Goal: Task Accomplishment & Management: Manage account settings

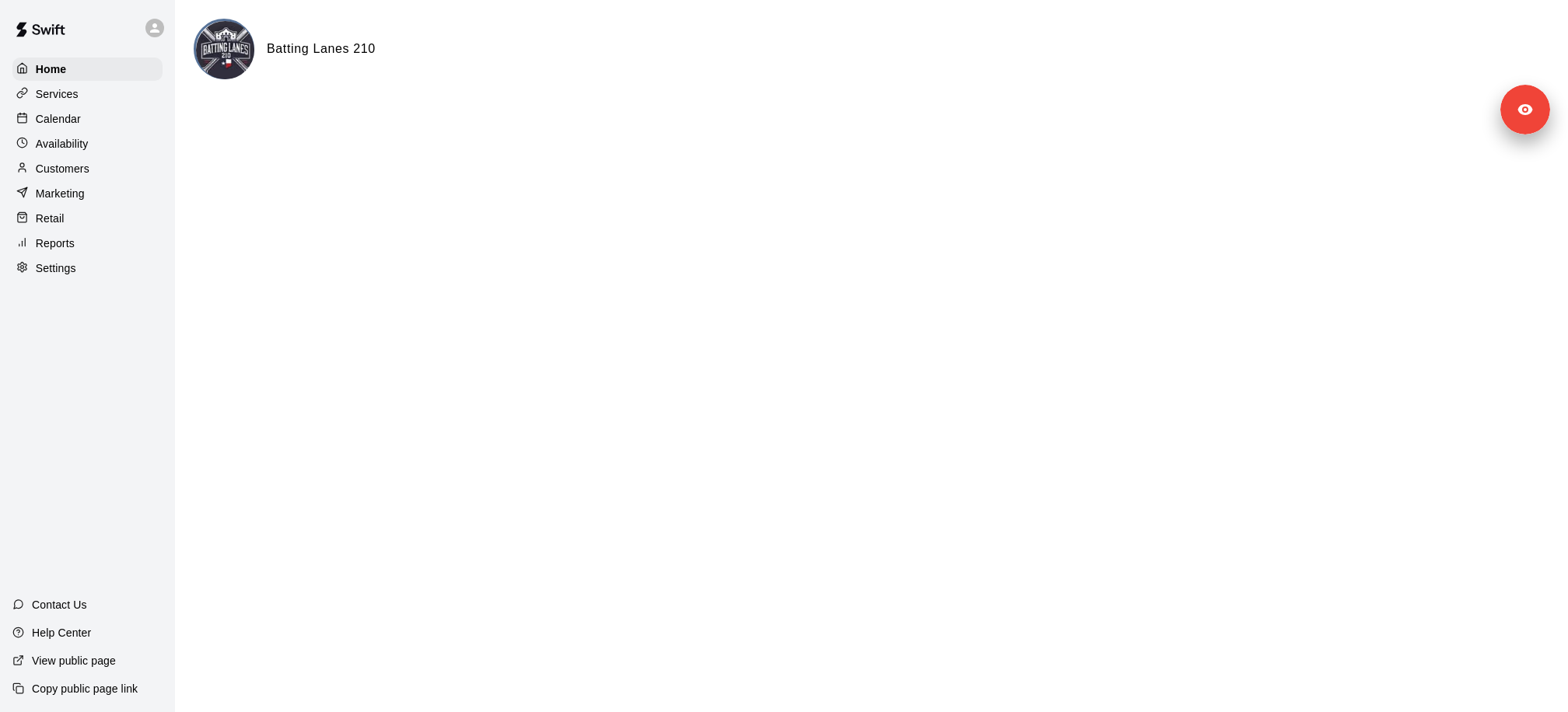
click at [106, 170] on div "Customers" at bounding box center [87, 168] width 150 height 23
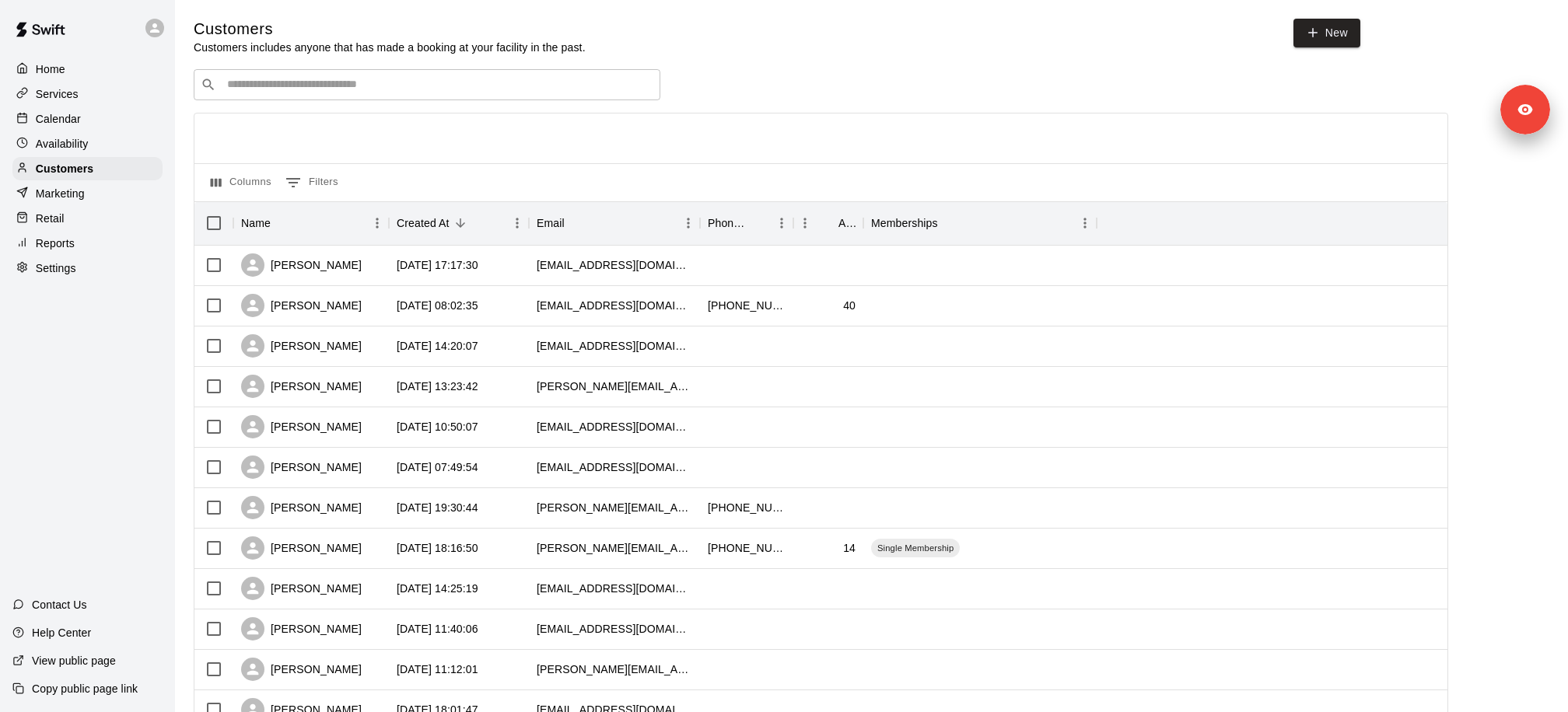
click at [469, 70] on div "​ ​" at bounding box center [427, 84] width 467 height 31
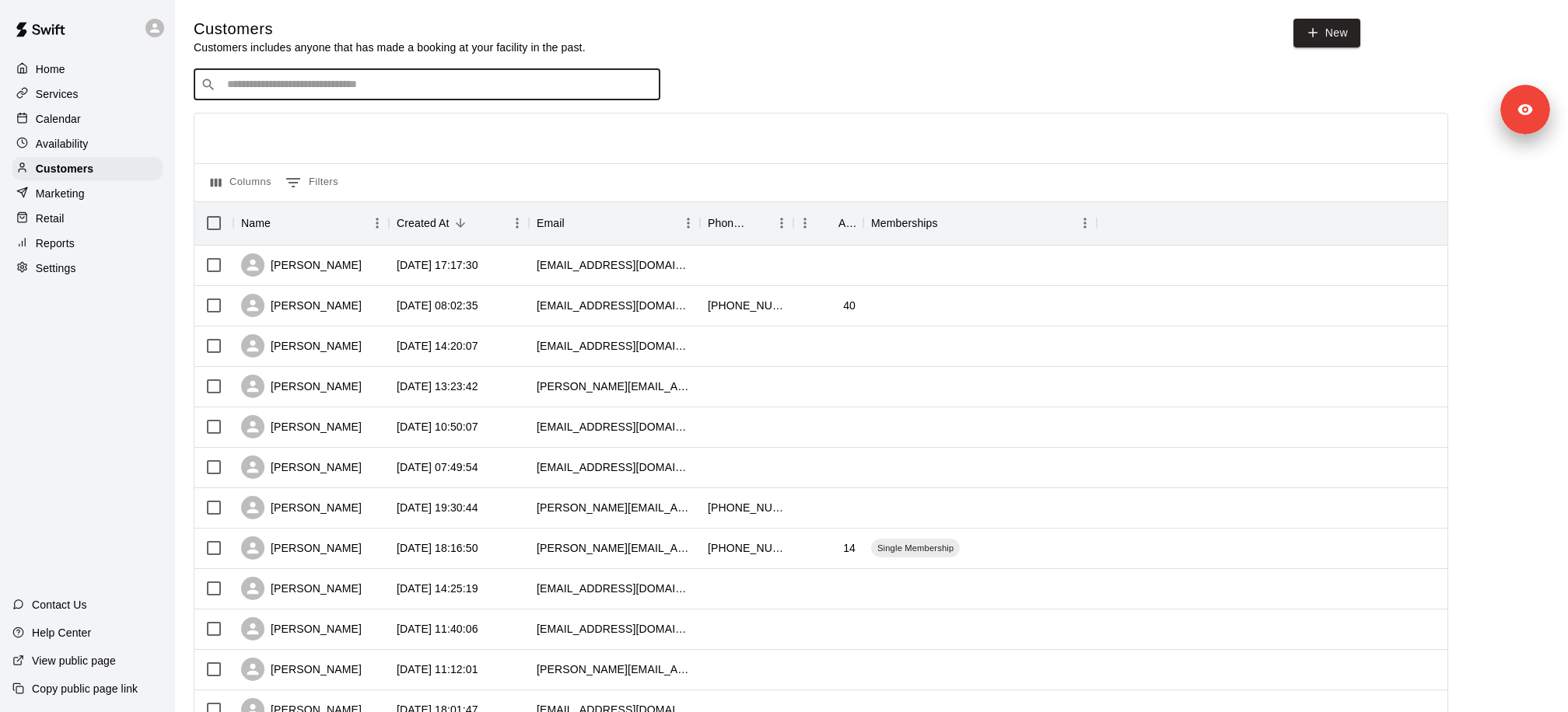
paste input "**********"
type input "**********"
click at [454, 112] on div "Jeff Collmar Single Membership jeff.collmar@gmail.com" at bounding box center [442, 126] width 410 height 34
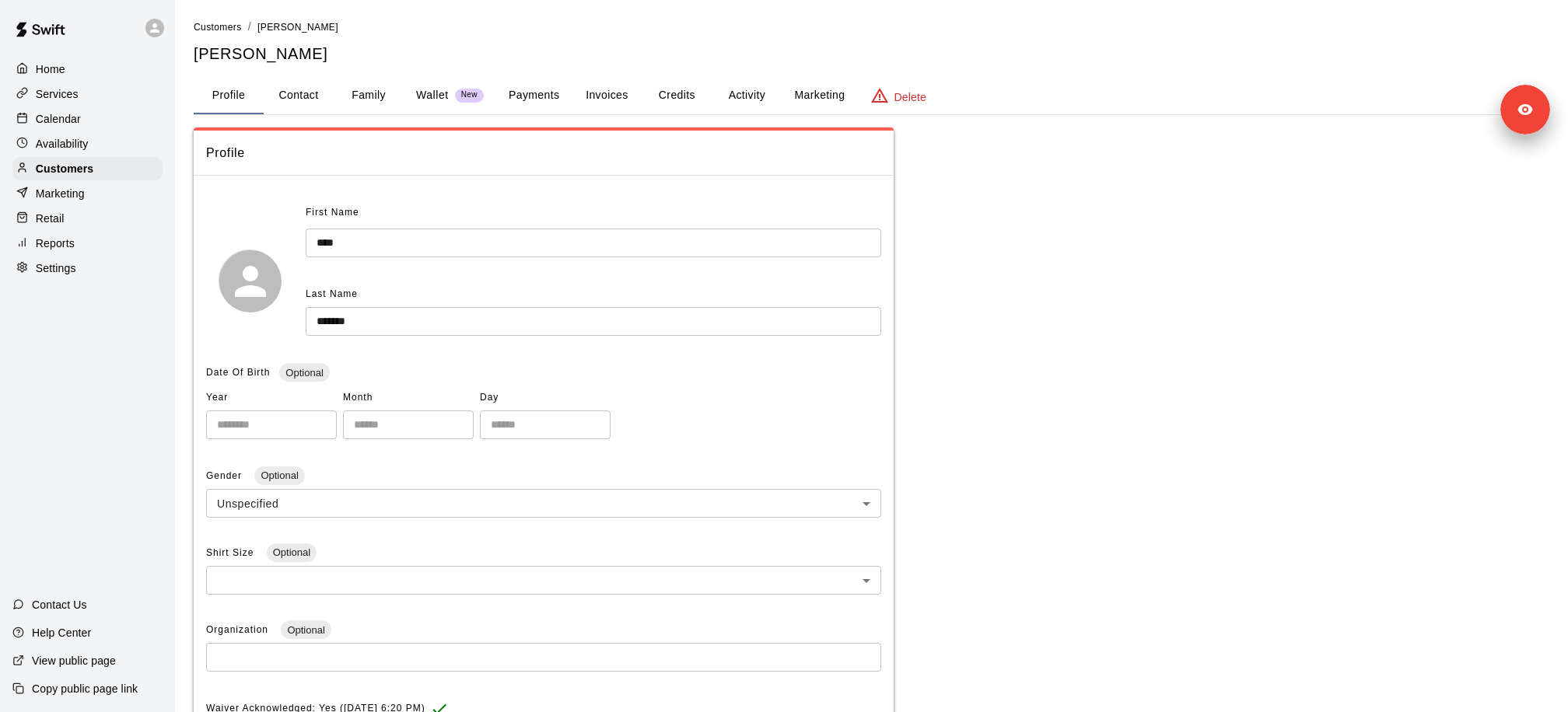
click at [542, 102] on button "Payments" at bounding box center [534, 95] width 76 height 38
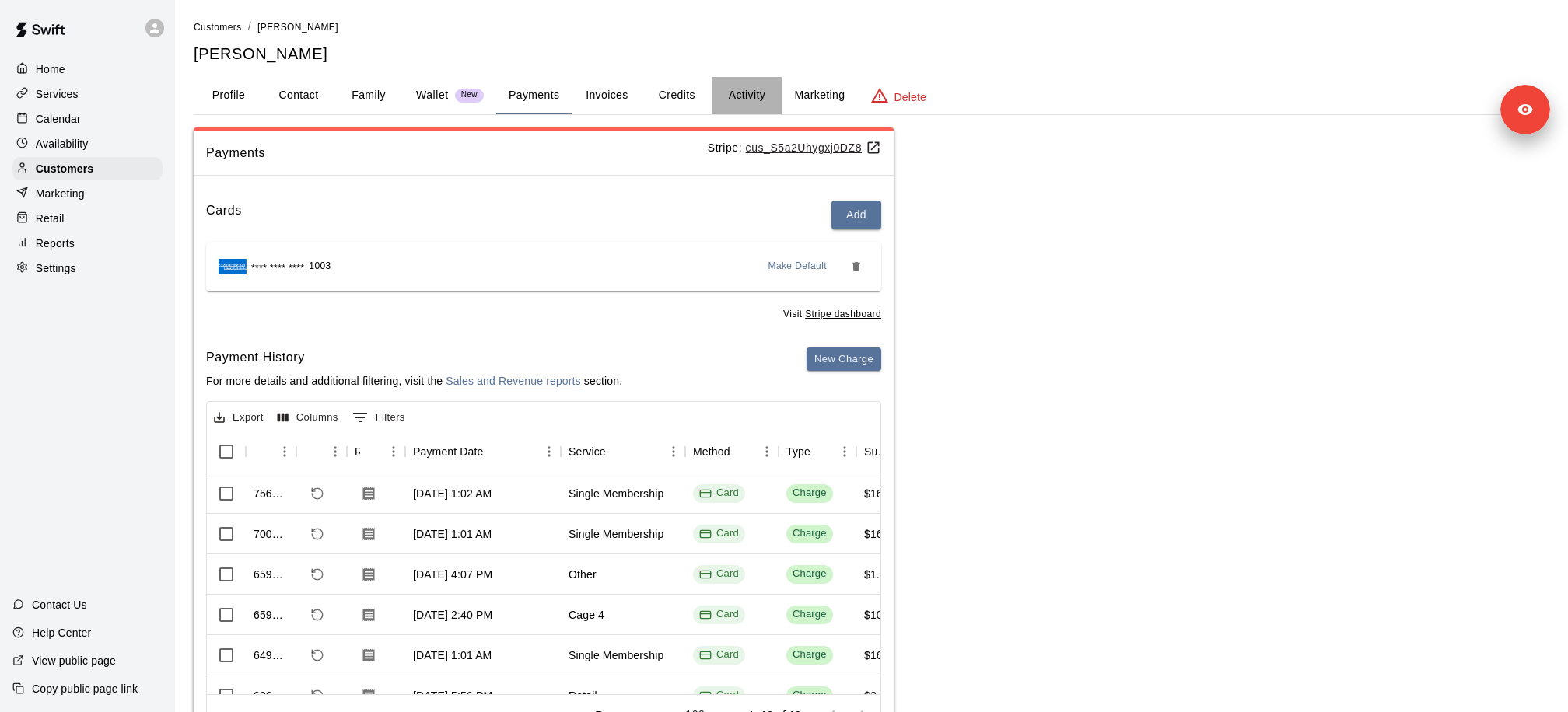
click at [743, 91] on button "Activity" at bounding box center [746, 95] width 70 height 38
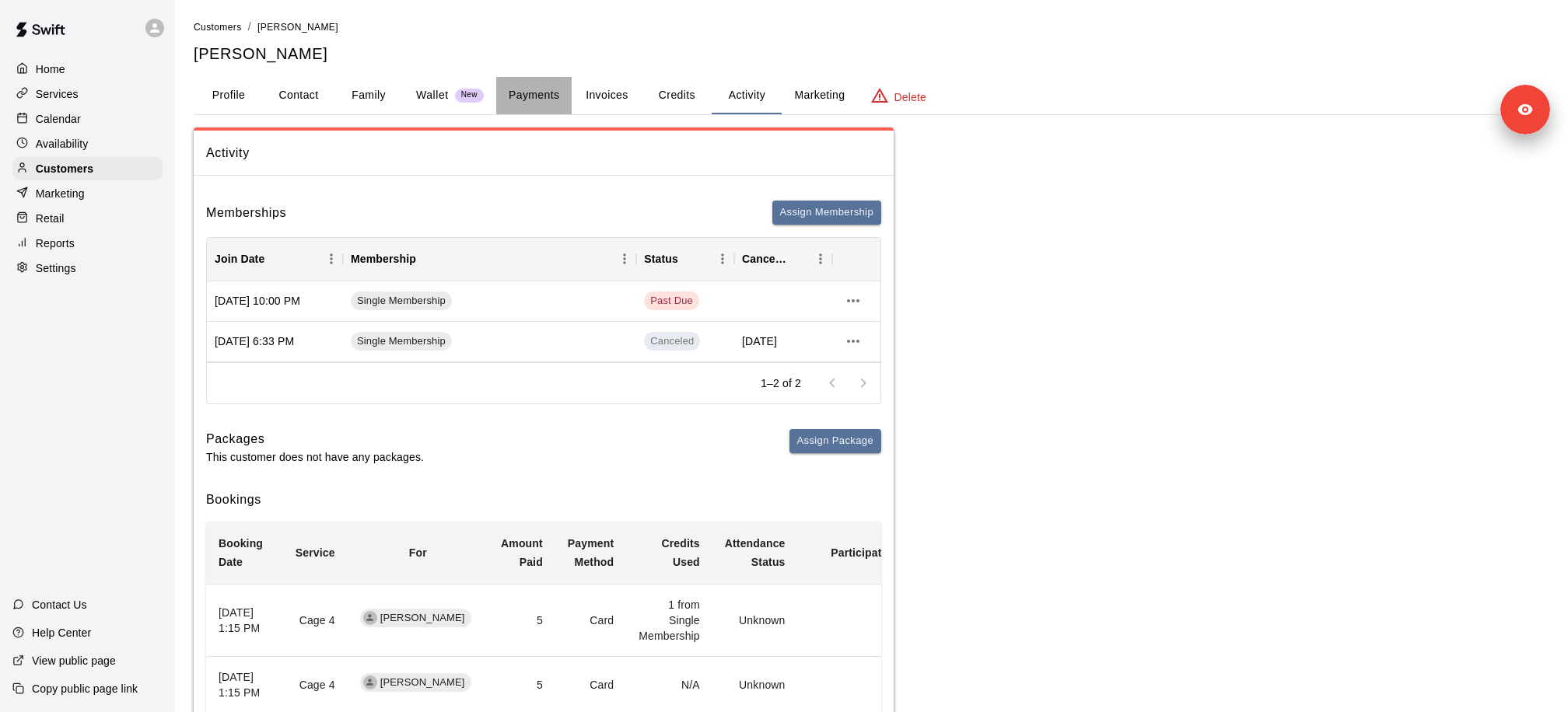
click at [528, 103] on button "Payments" at bounding box center [534, 95] width 76 height 38
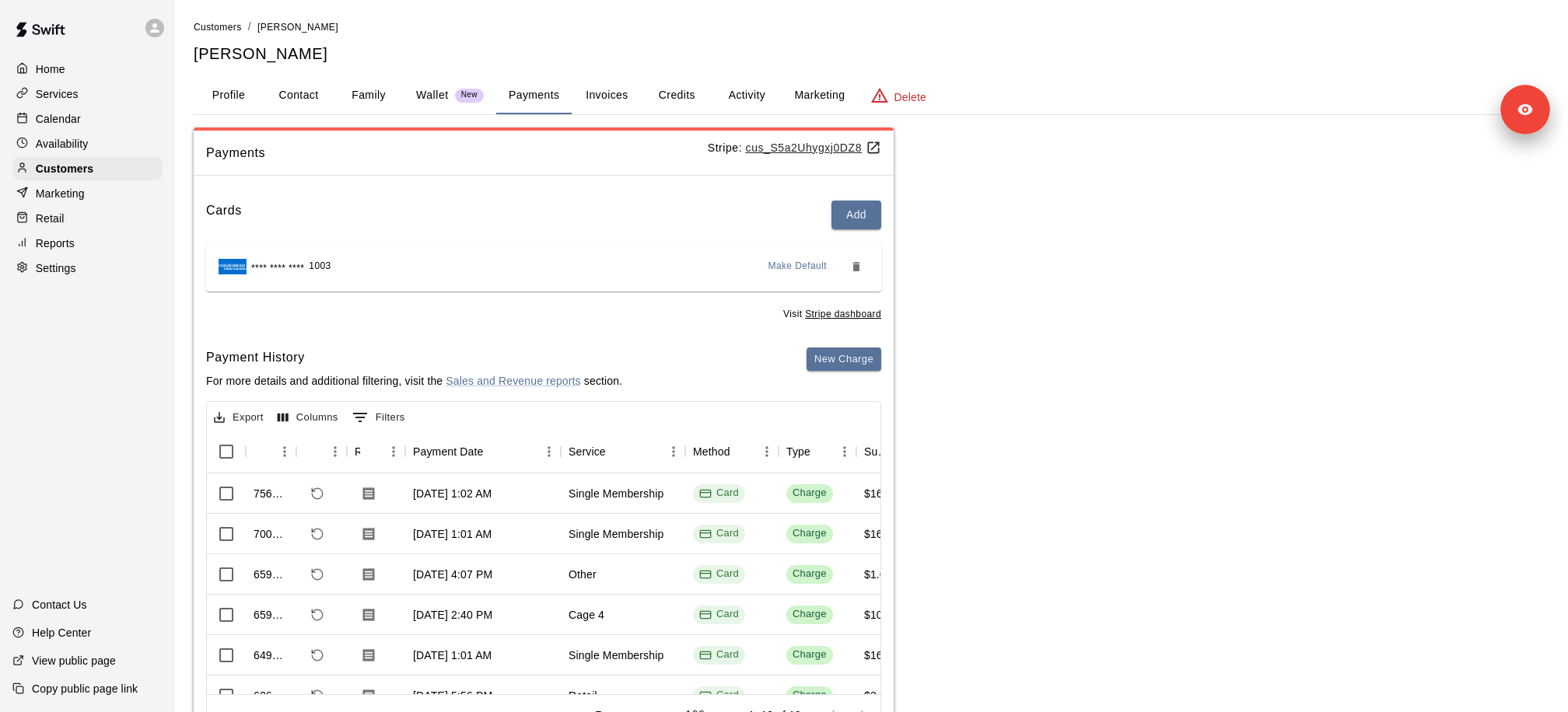
click at [770, 150] on u "cus_S5a2Uhygxj0DZ8" at bounding box center [813, 147] width 135 height 13
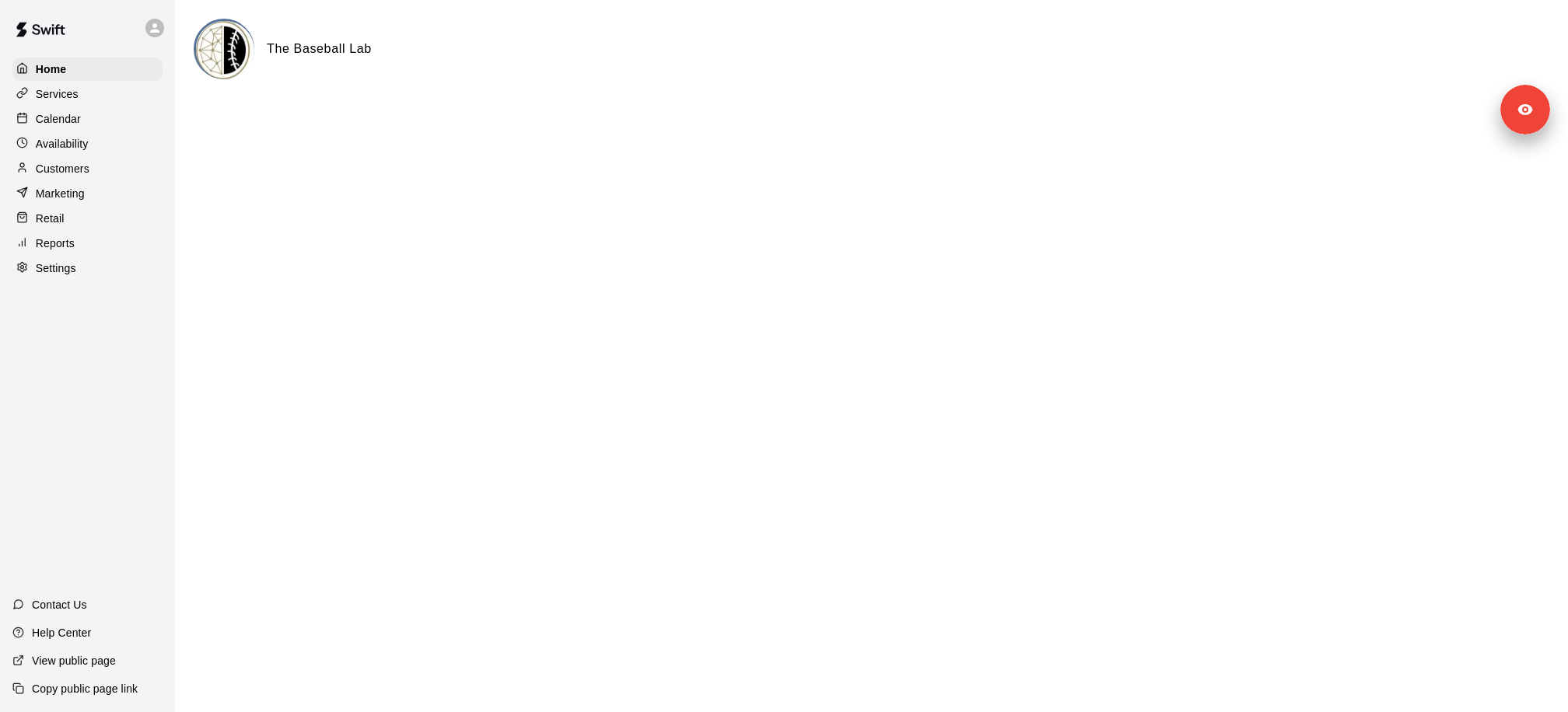
click at [84, 168] on p "Customers" at bounding box center [63, 169] width 54 height 16
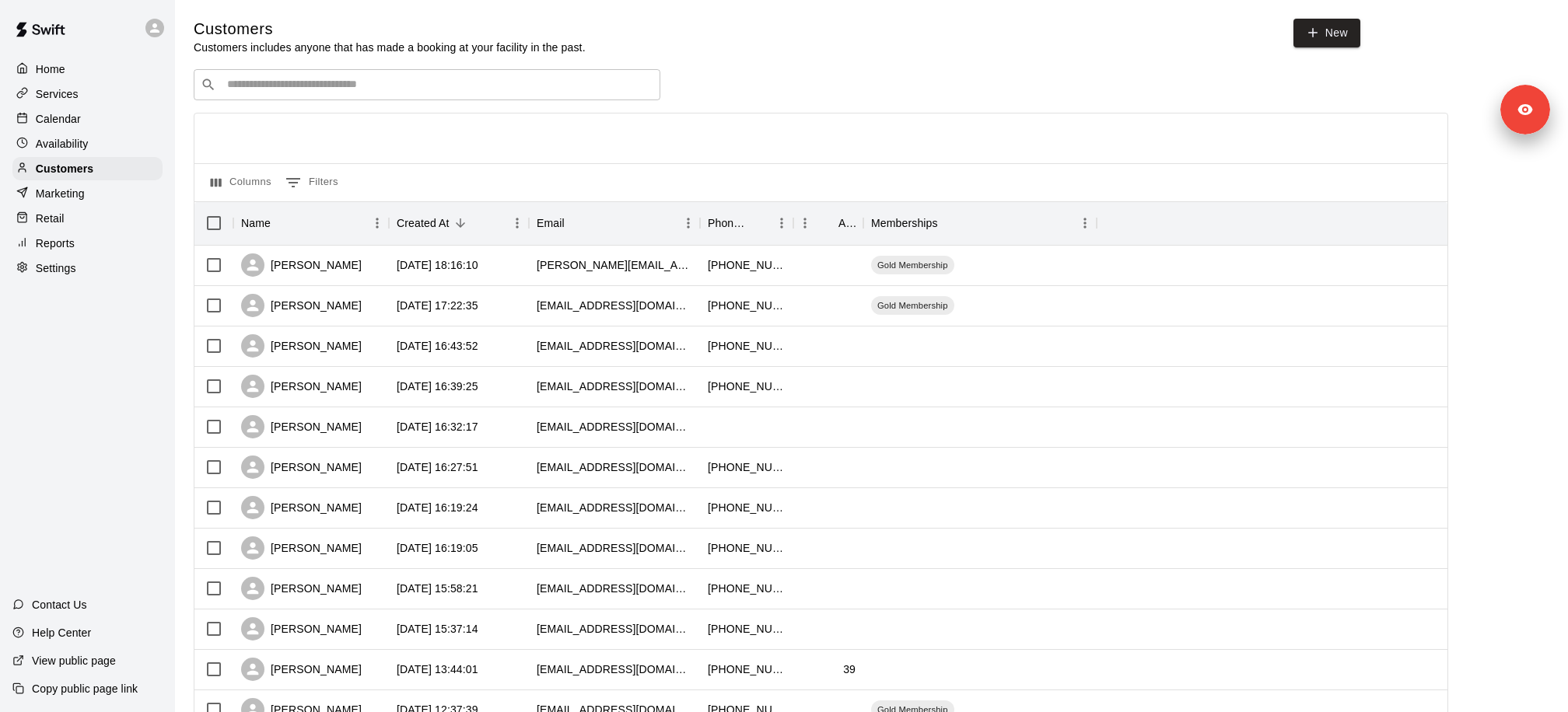
click at [260, 84] on input "Search customers by name or email" at bounding box center [438, 84] width 431 height 16
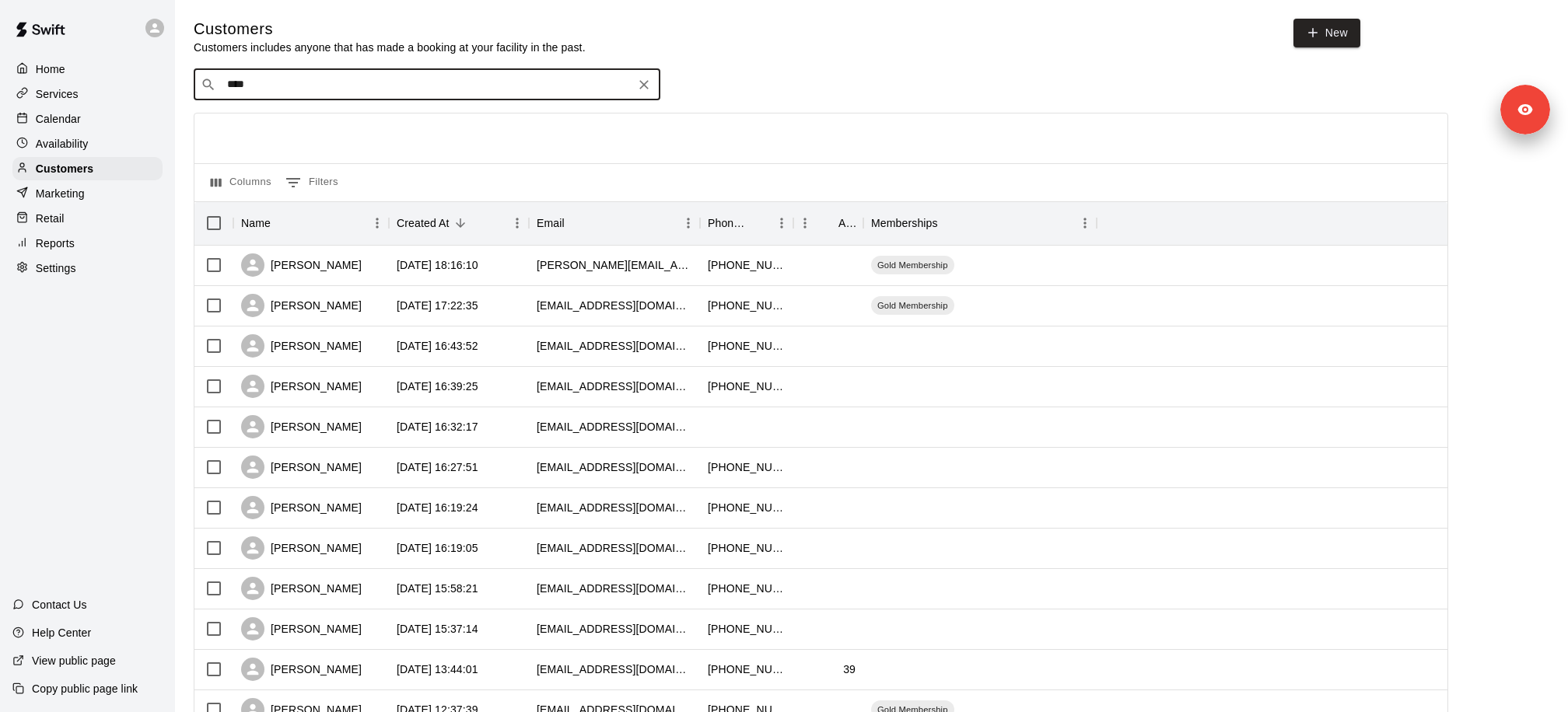
type input "*****"
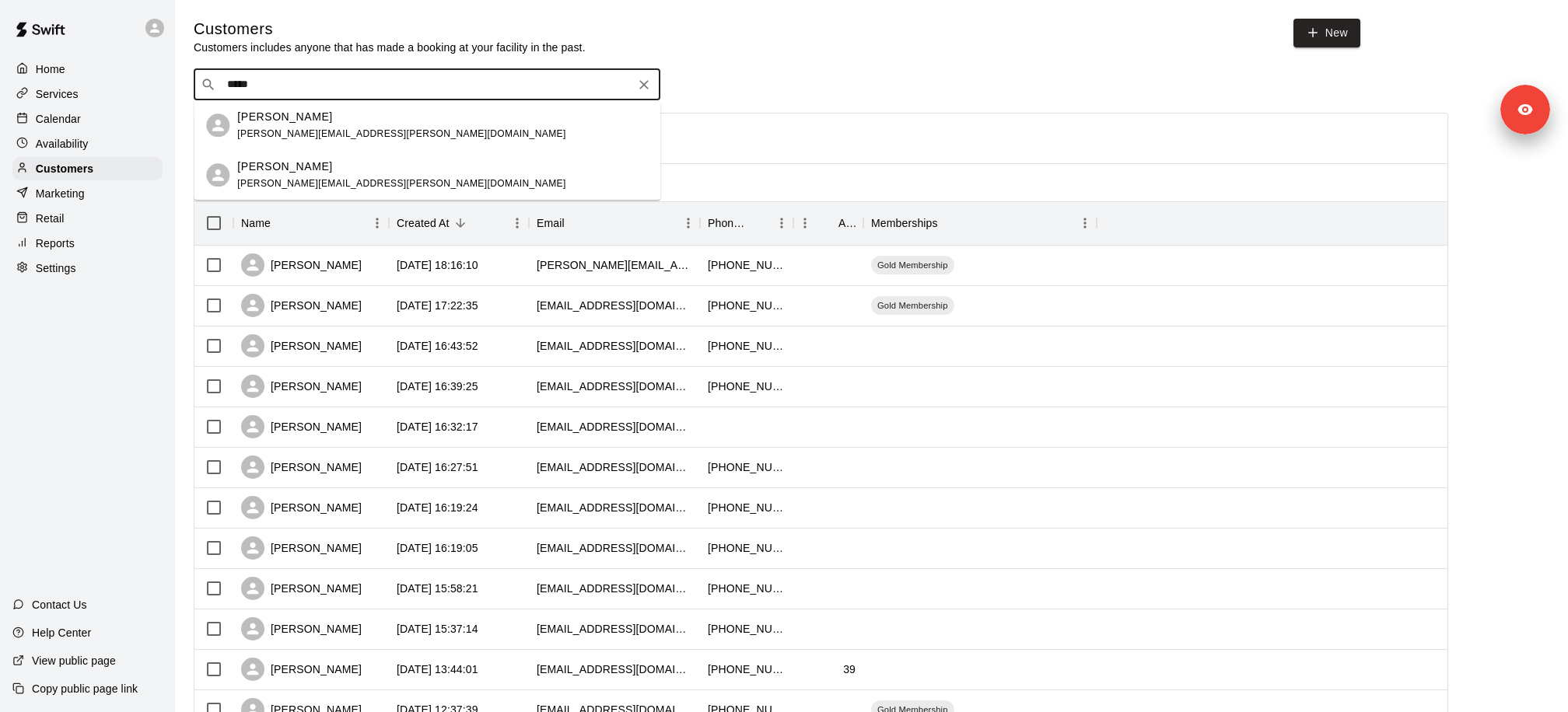
click at [298, 117] on p "[PERSON_NAME]" at bounding box center [284, 117] width 94 height 16
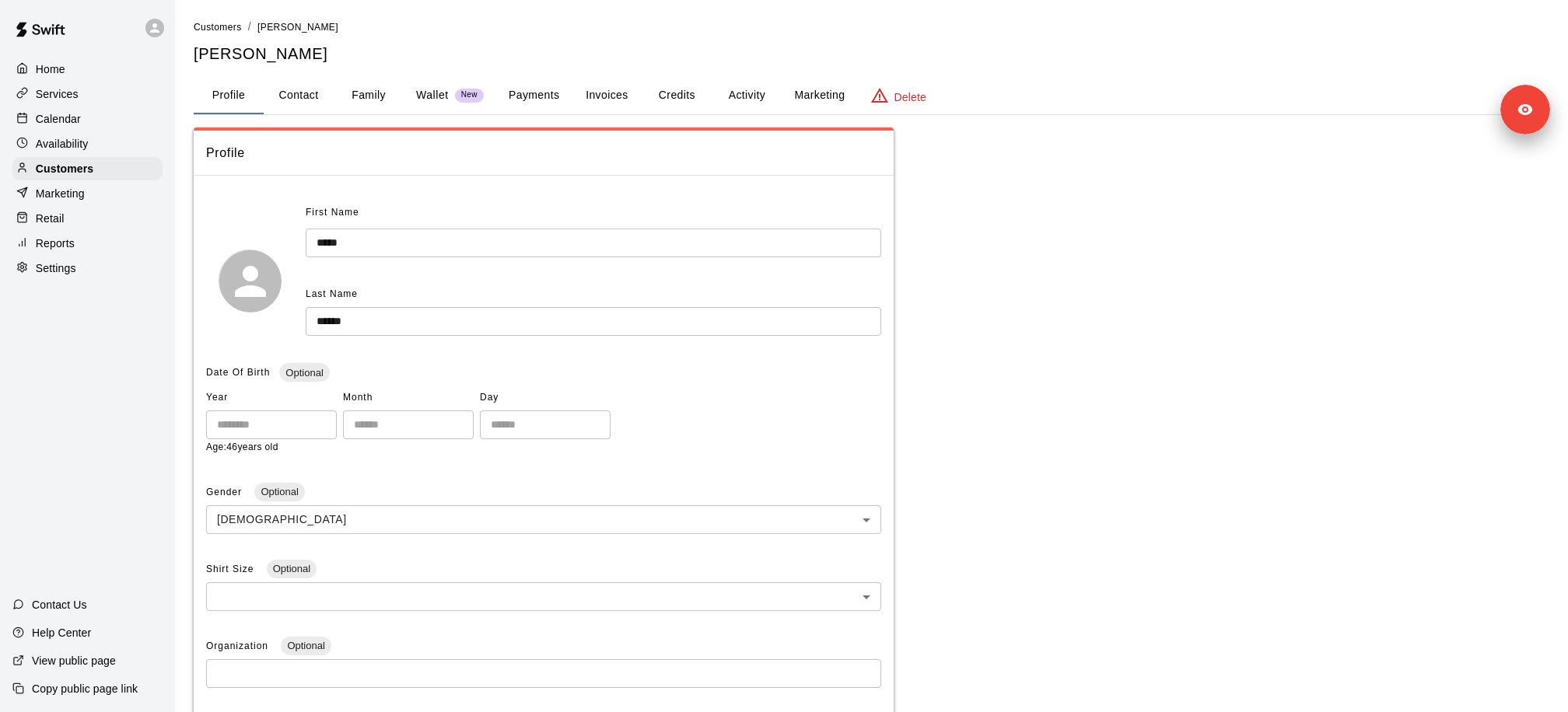
click at [538, 92] on button "Payments" at bounding box center [534, 95] width 76 height 38
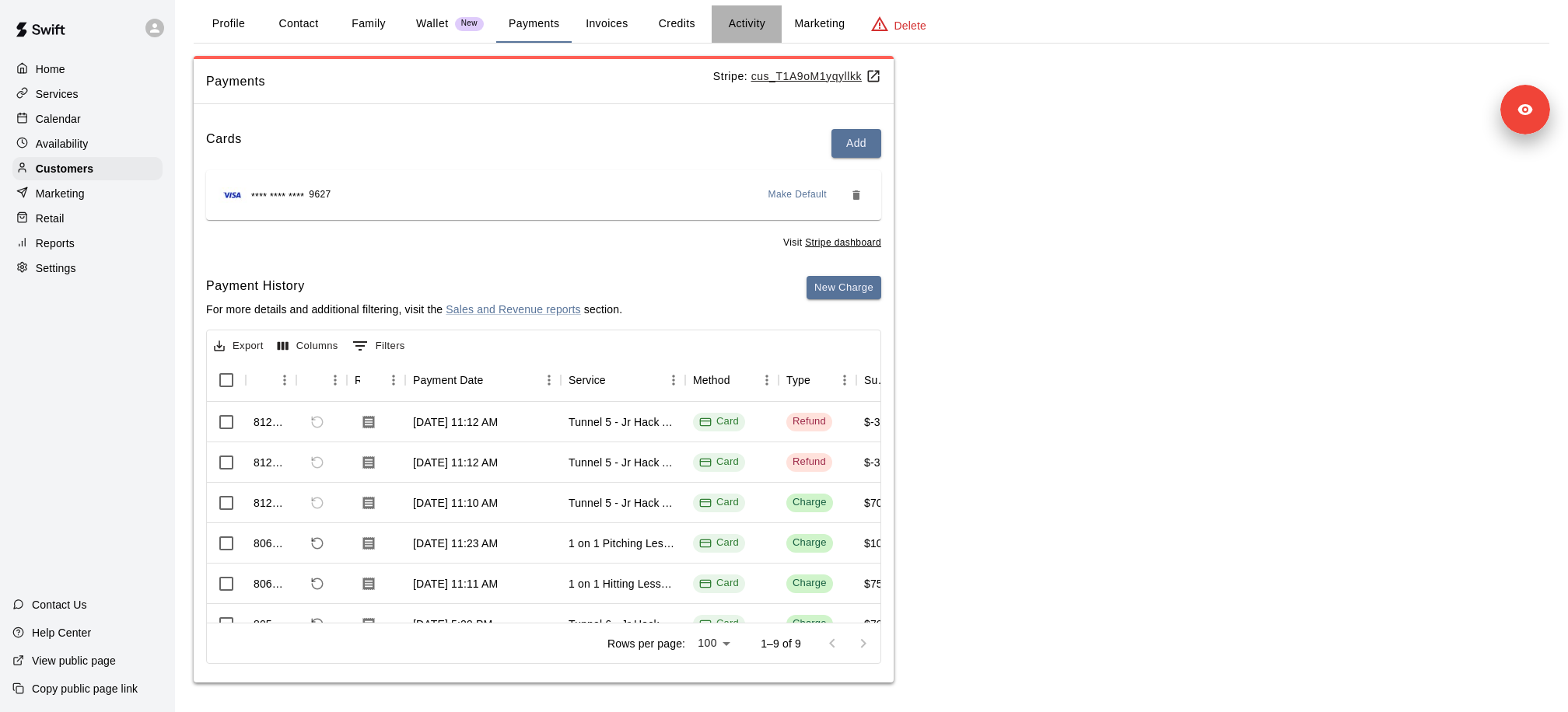
click at [735, 24] on button "Activity" at bounding box center [746, 24] width 70 height 38
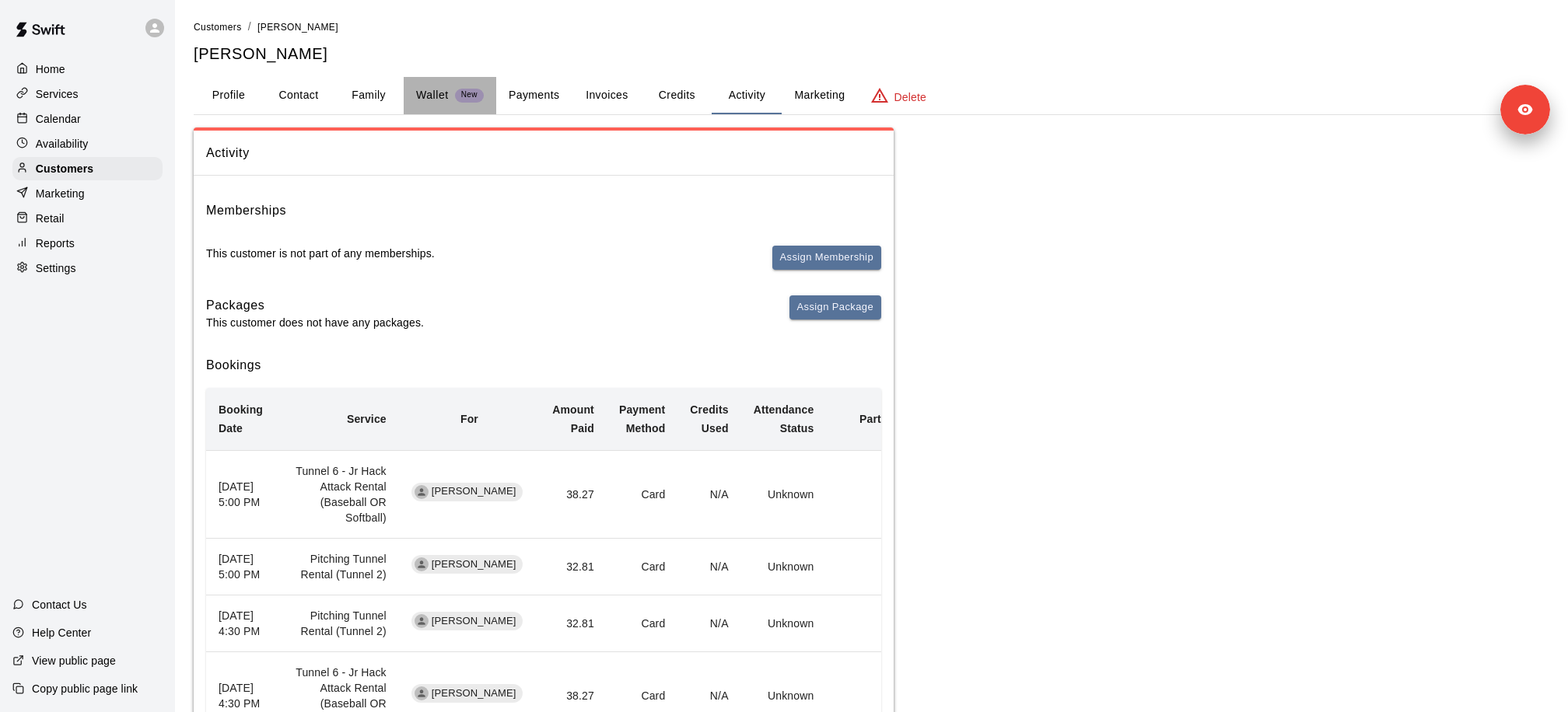
click at [439, 92] on p "Wallet" at bounding box center [432, 95] width 33 height 16
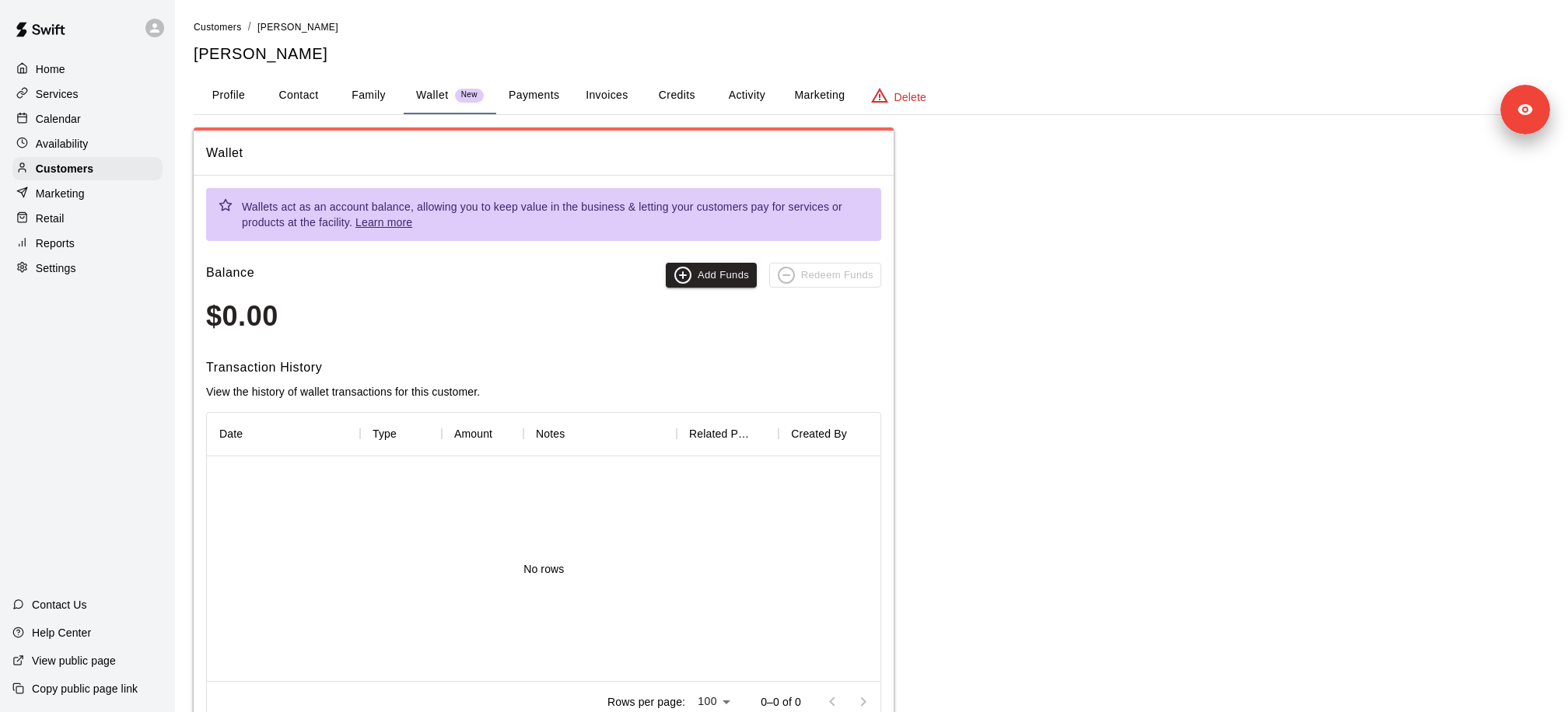
click at [531, 98] on button "Payments" at bounding box center [534, 95] width 76 height 38
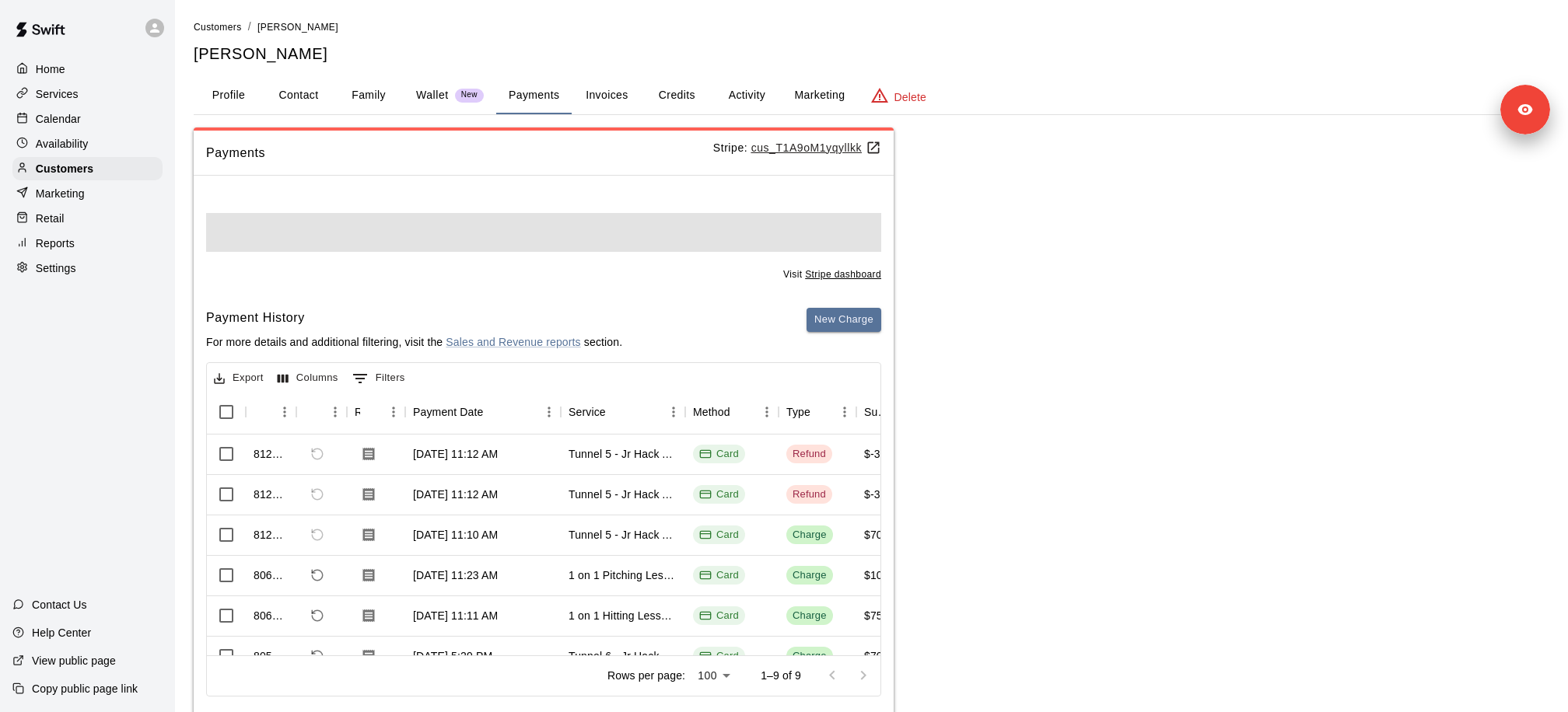
click at [806, 148] on u "cus_T1A9oM1yqyllkk" at bounding box center [816, 147] width 130 height 13
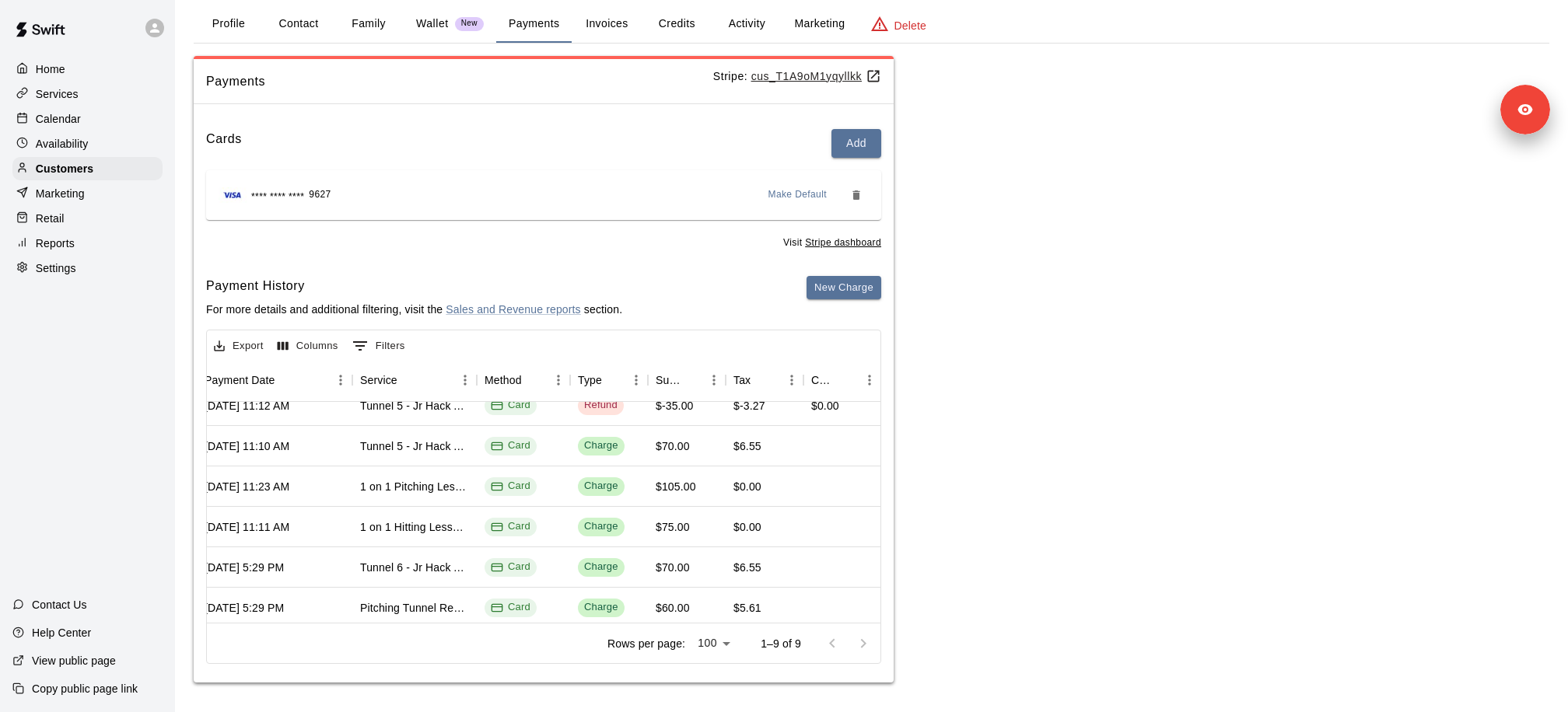
scroll to position [66, 209]
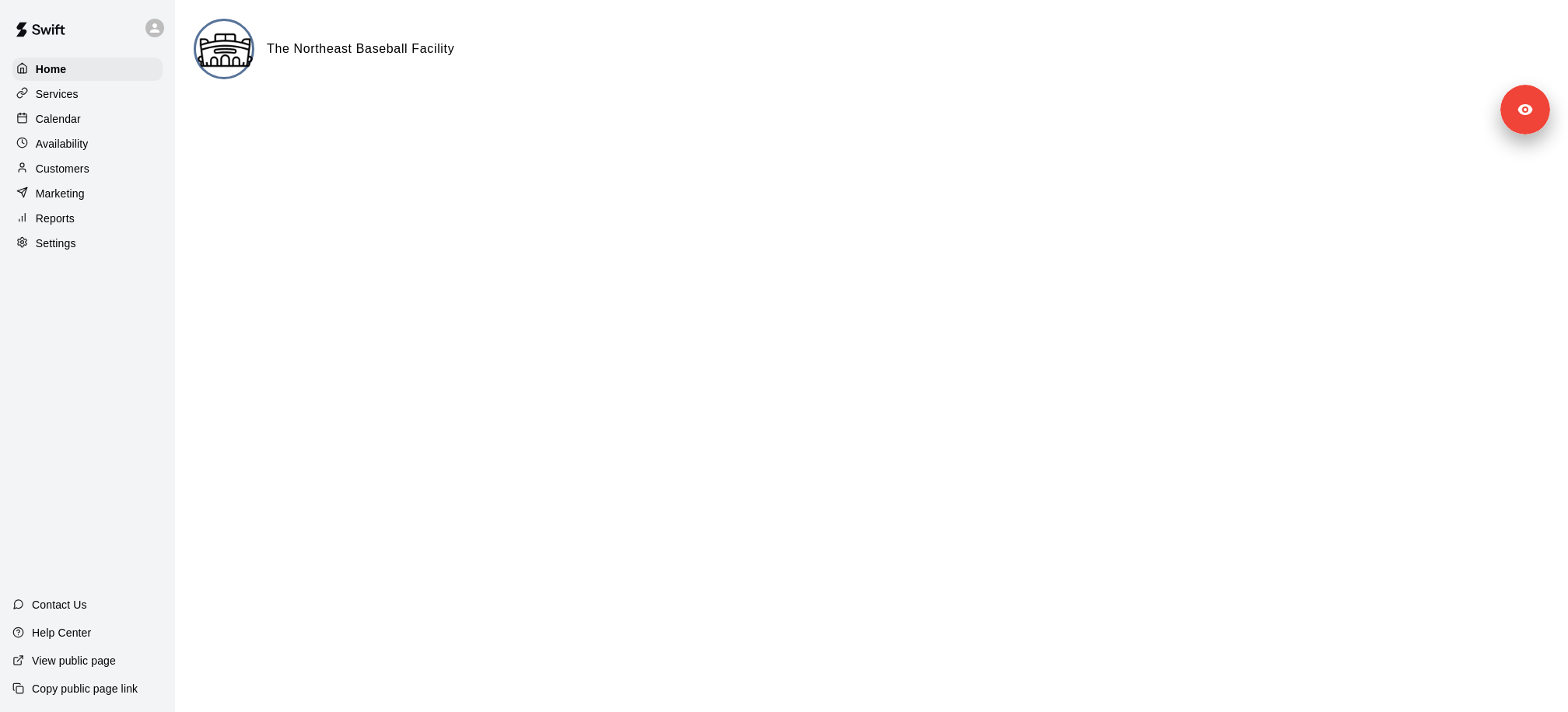
click at [111, 170] on div "Customers" at bounding box center [87, 168] width 150 height 23
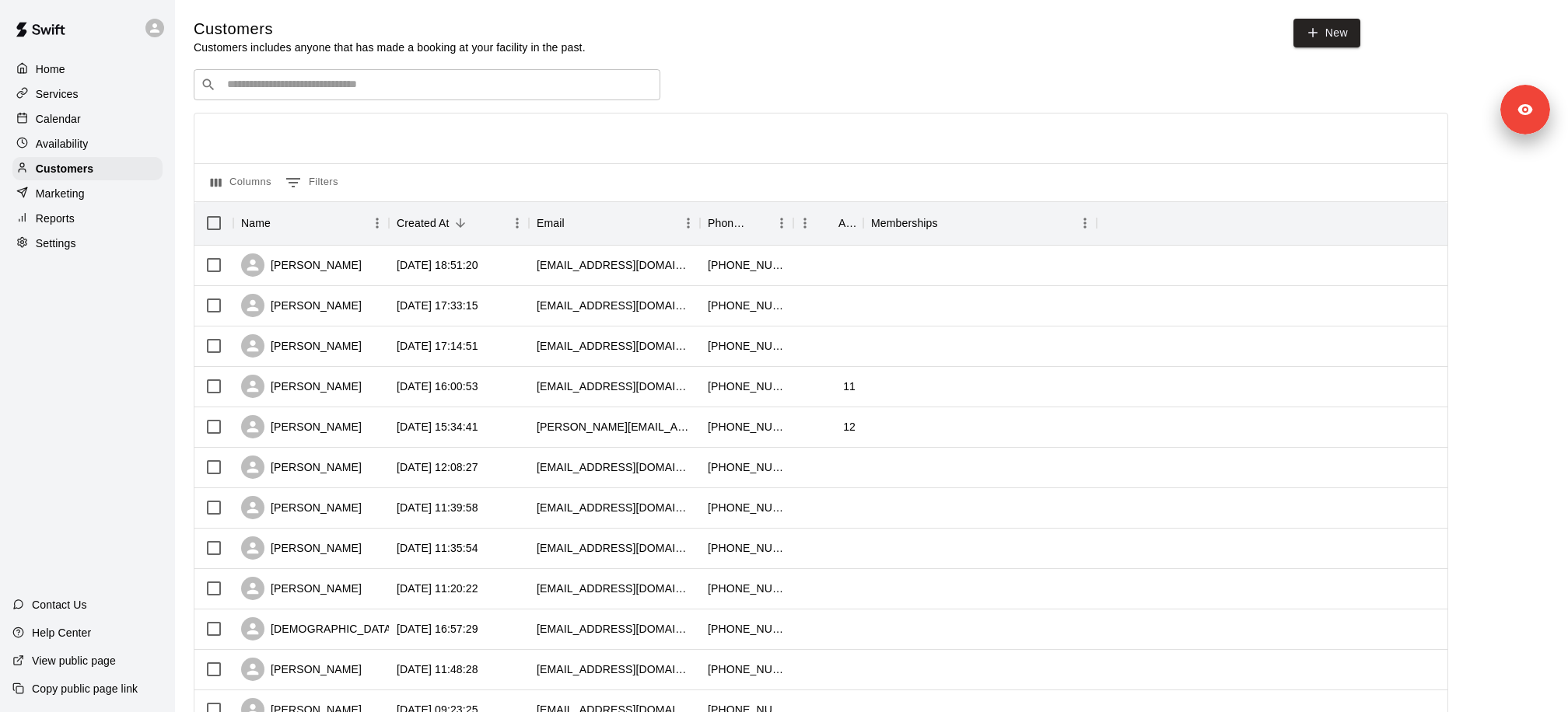
click at [392, 90] on input "Search customers by name or email" at bounding box center [438, 84] width 431 height 16
paste input "**********"
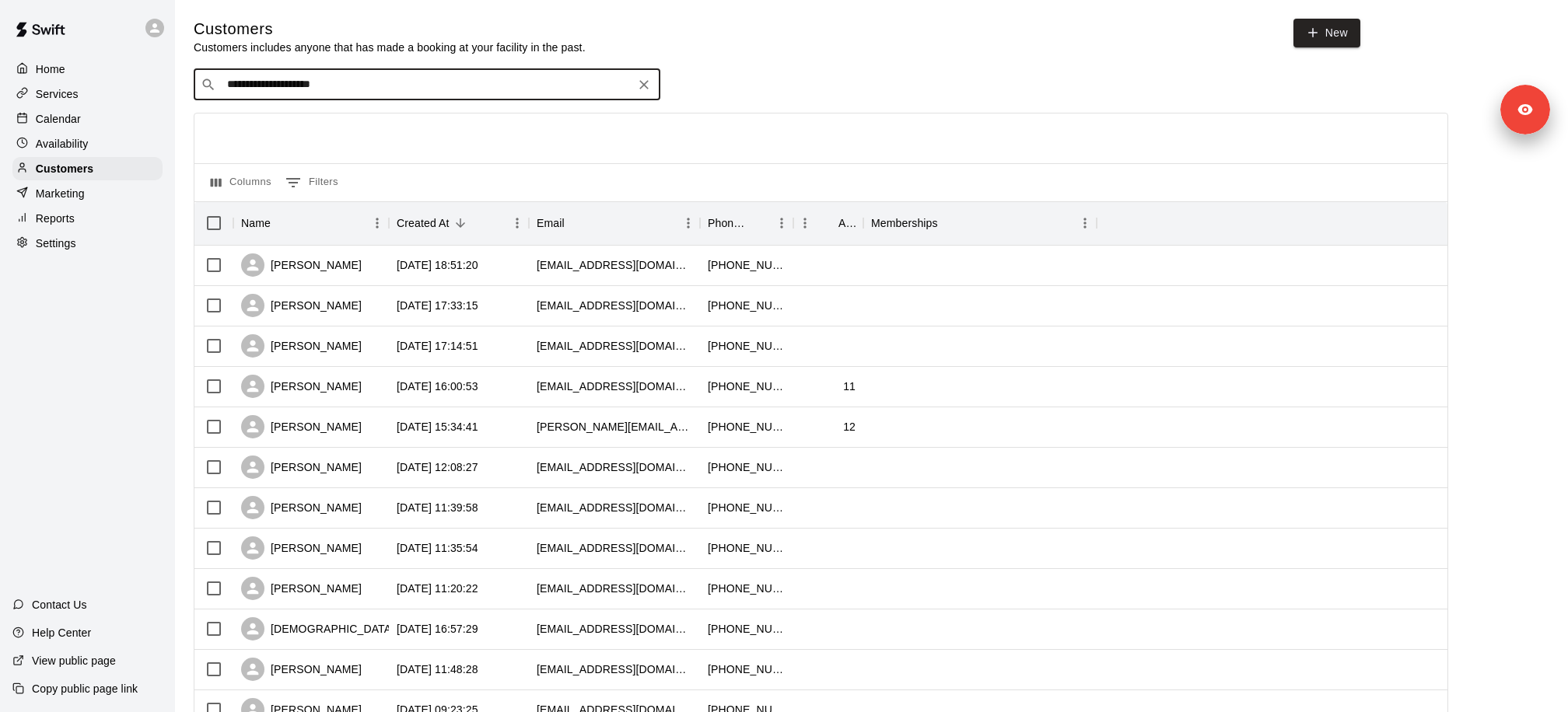
type input "**********"
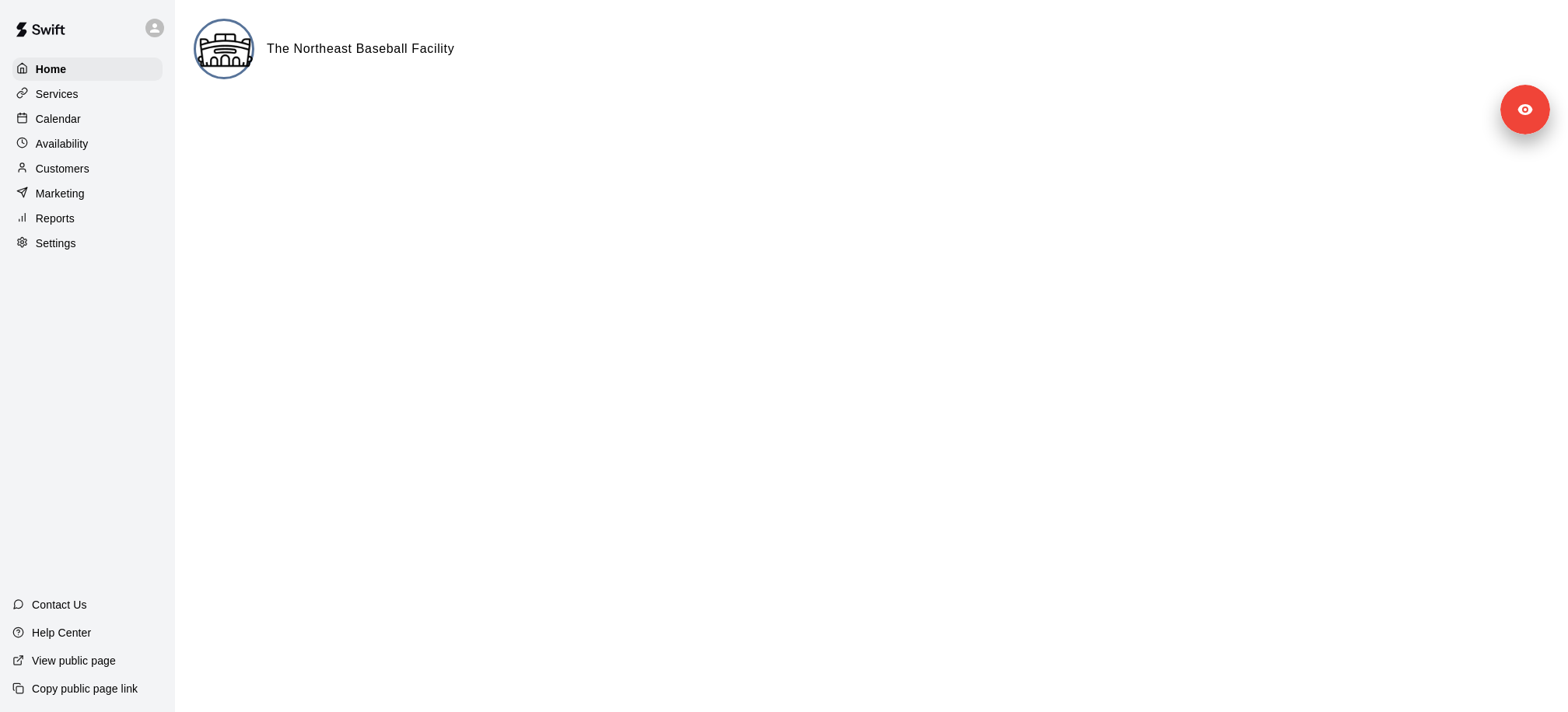
click at [124, 694] on p "Copy public page link" at bounding box center [84, 688] width 105 height 16
click at [95, 684] on p "Copy public page link" at bounding box center [84, 688] width 105 height 16
click at [99, 94] on div "Services" at bounding box center [87, 93] width 150 height 23
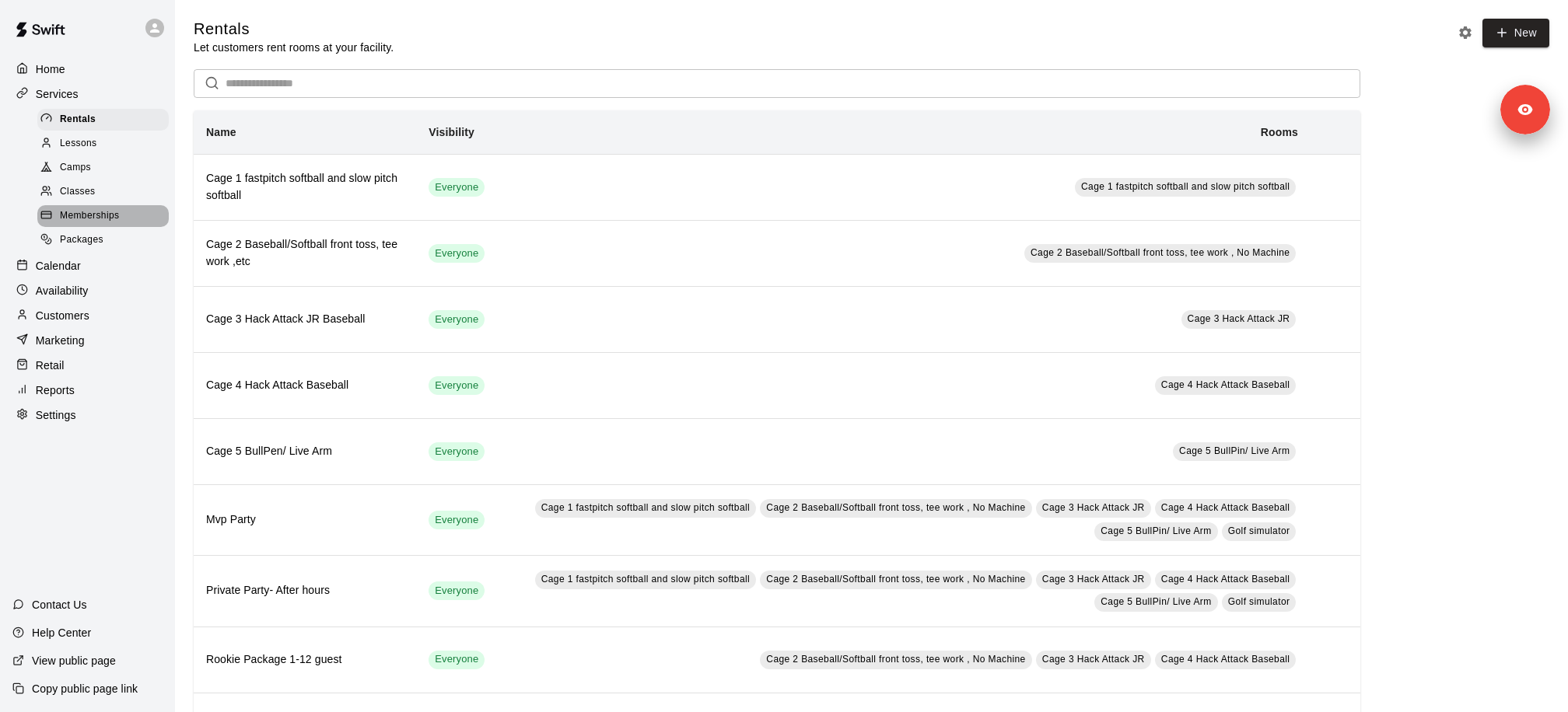
click at [133, 211] on div "Memberships" at bounding box center [103, 216] width 131 height 22
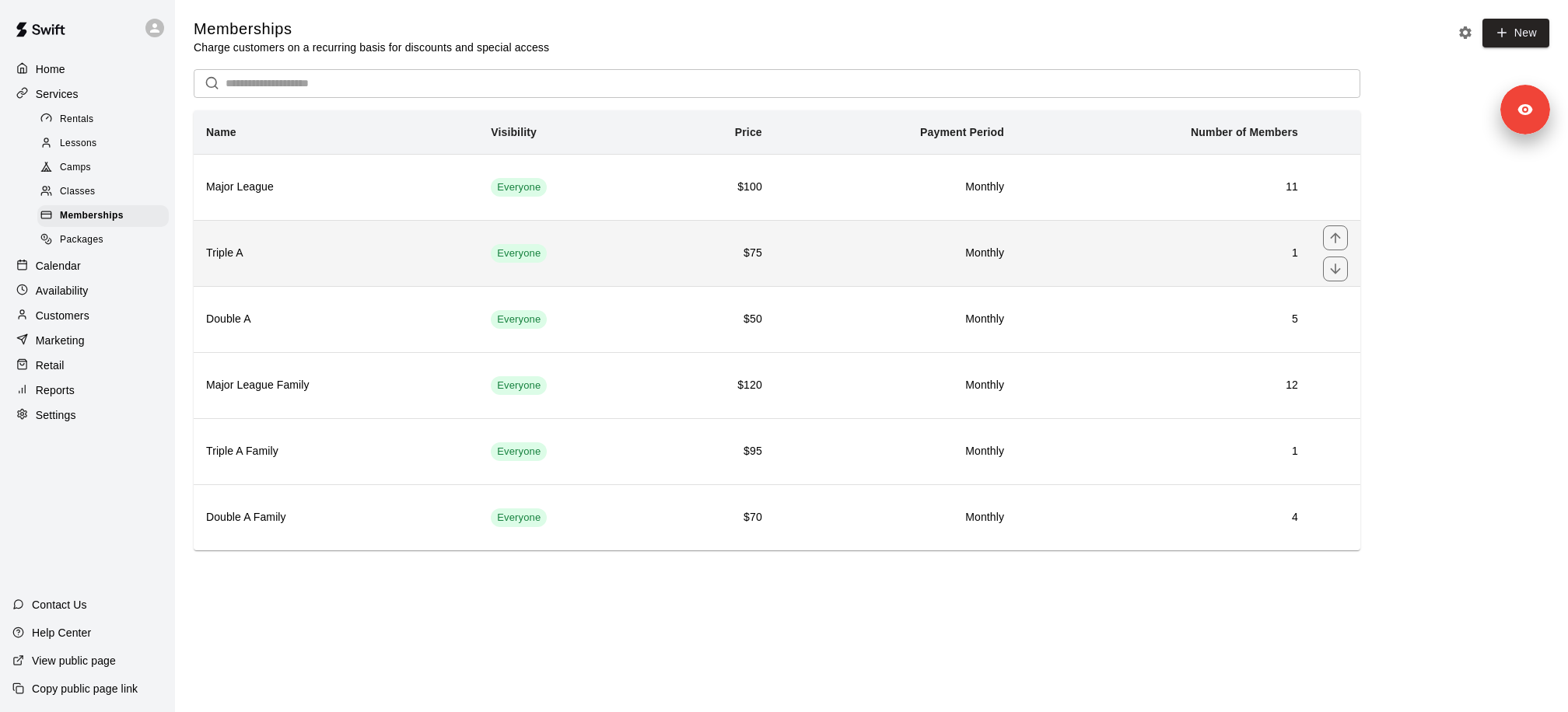
click at [342, 257] on h6 "Triple A" at bounding box center [335, 252] width 259 height 17
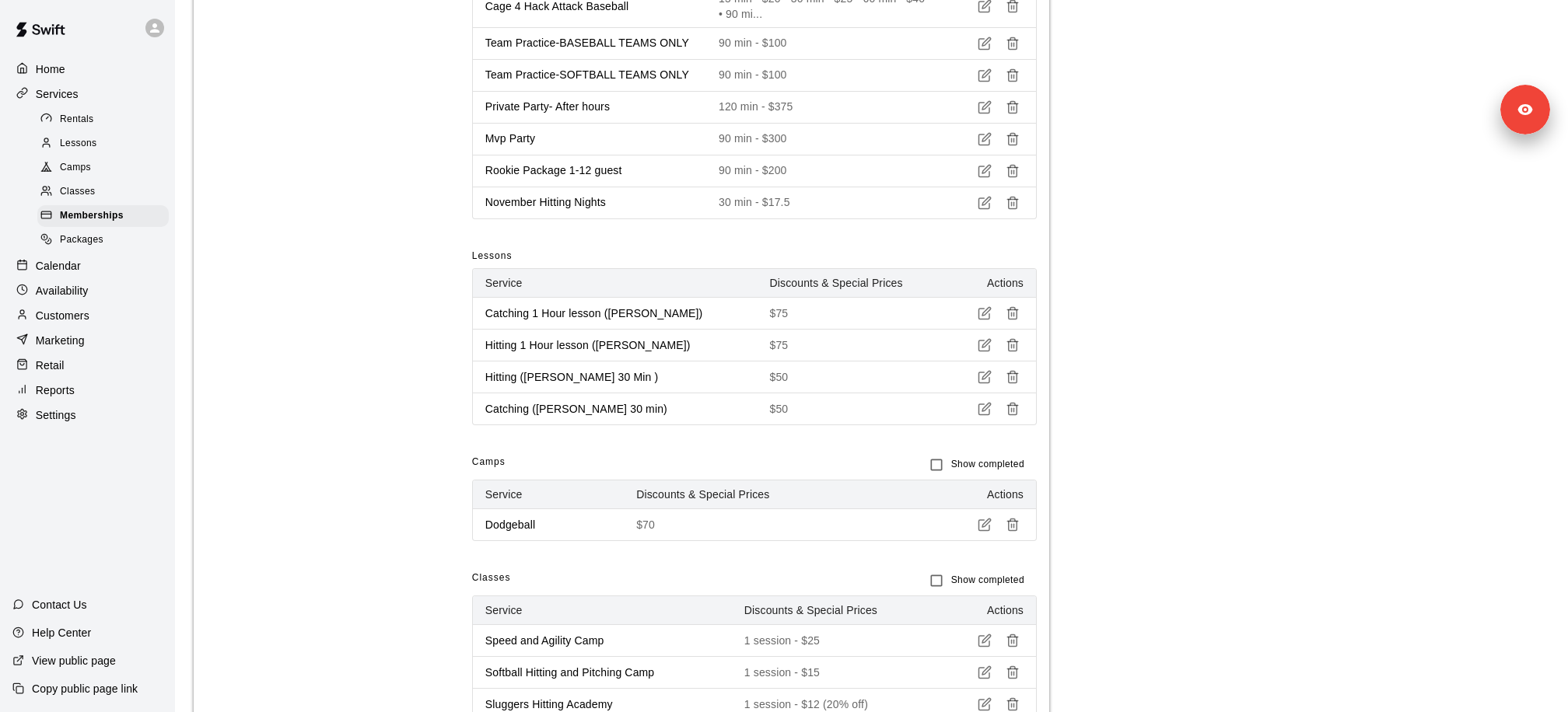
scroll to position [1771, 0]
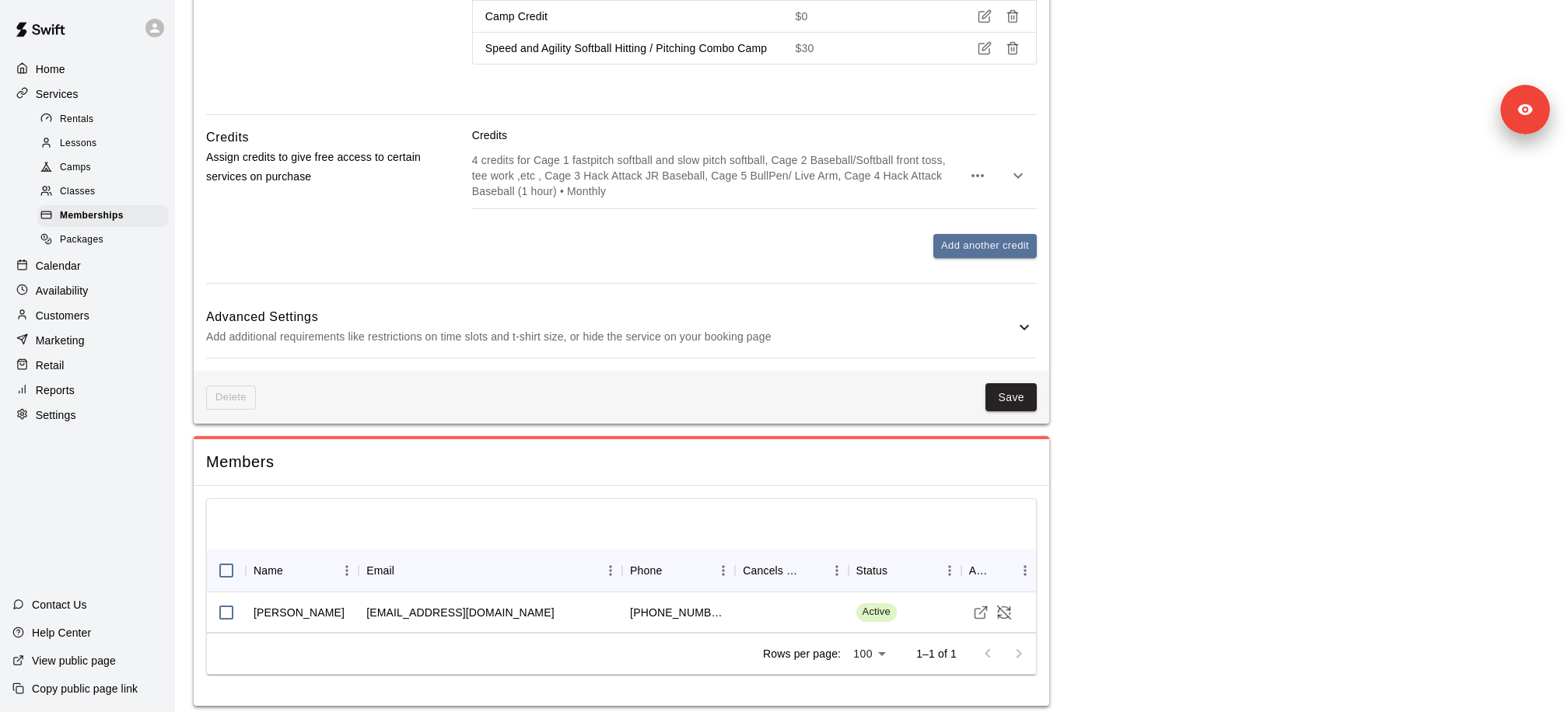
click at [581, 143] on div "4 credits for Cage 1 fastpitch softball and slow pitch softball, Cage 2 Basebal…" at bounding box center [754, 176] width 564 height 66
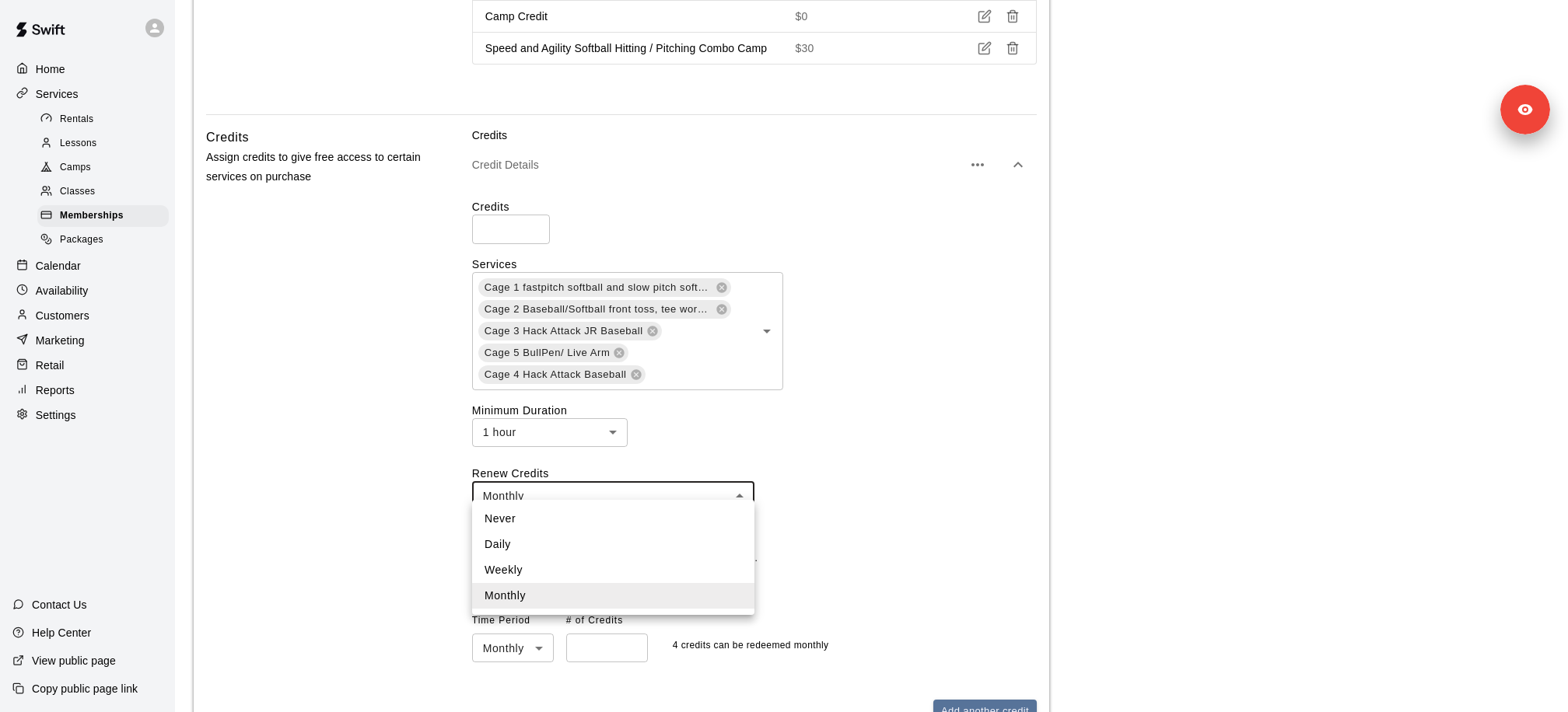
click at [579, 416] on div at bounding box center [784, 356] width 1568 height 712
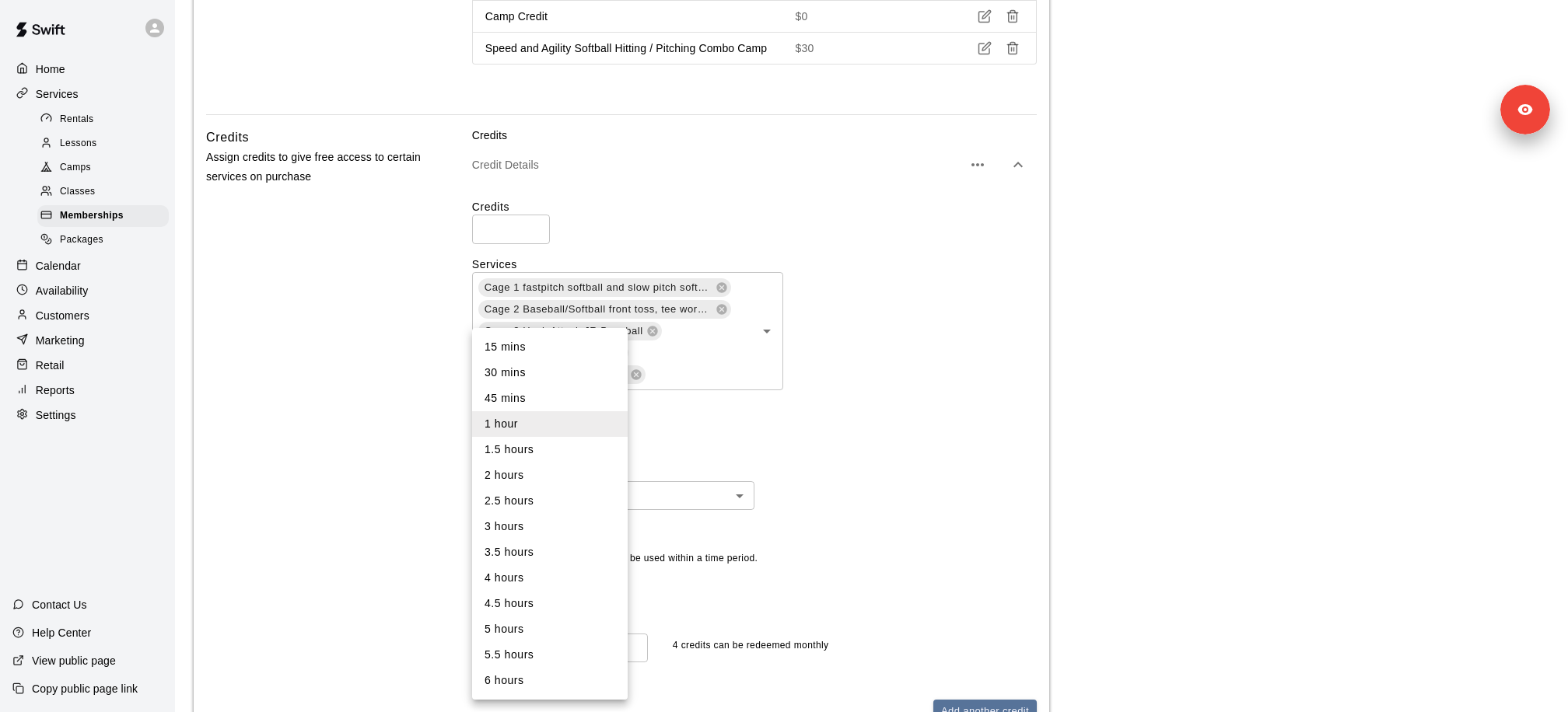
click at [560, 365] on li "30 mins" at bounding box center [549, 372] width 156 height 26
type input "**"
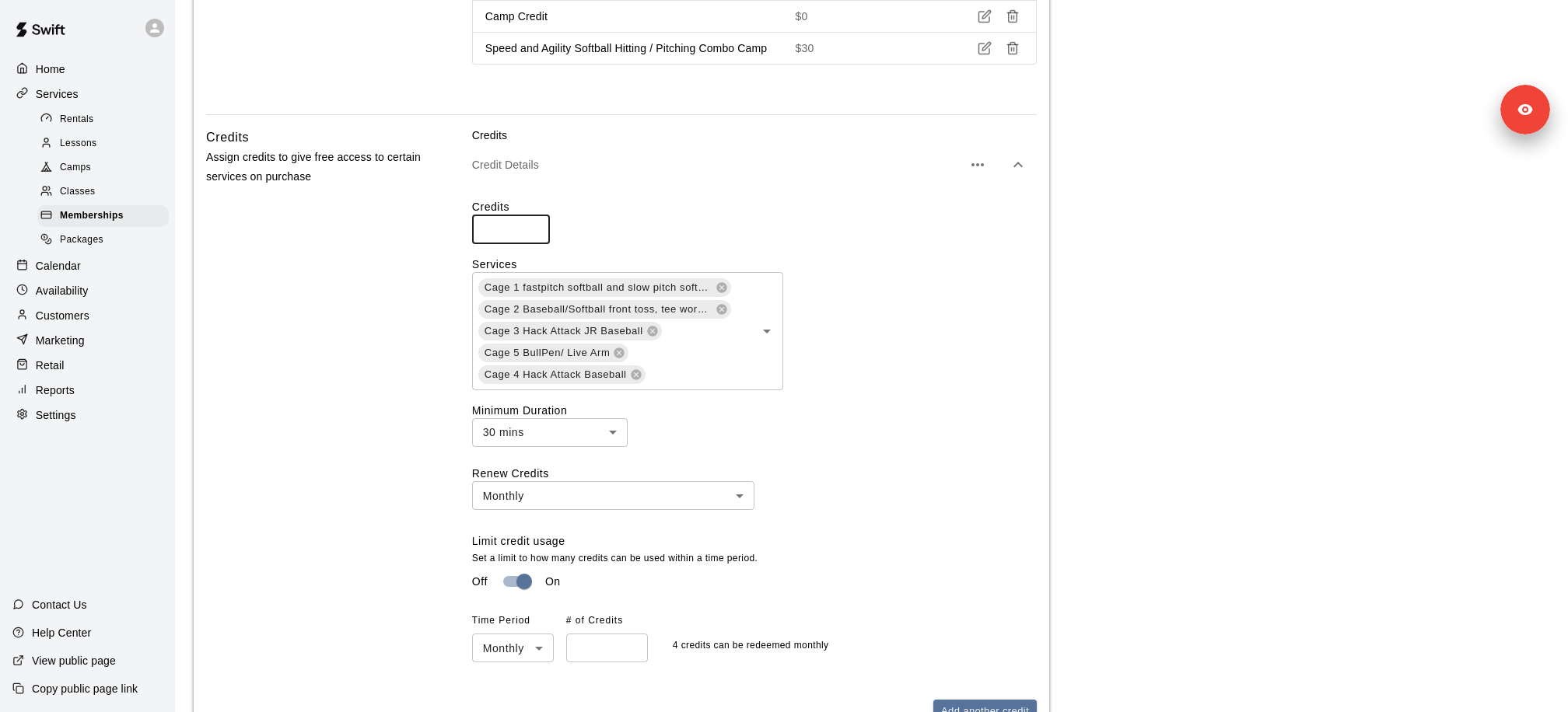
click at [494, 215] on input "*" at bounding box center [511, 228] width 78 height 29
type input "*"
